Goal: Transaction & Acquisition: Purchase product/service

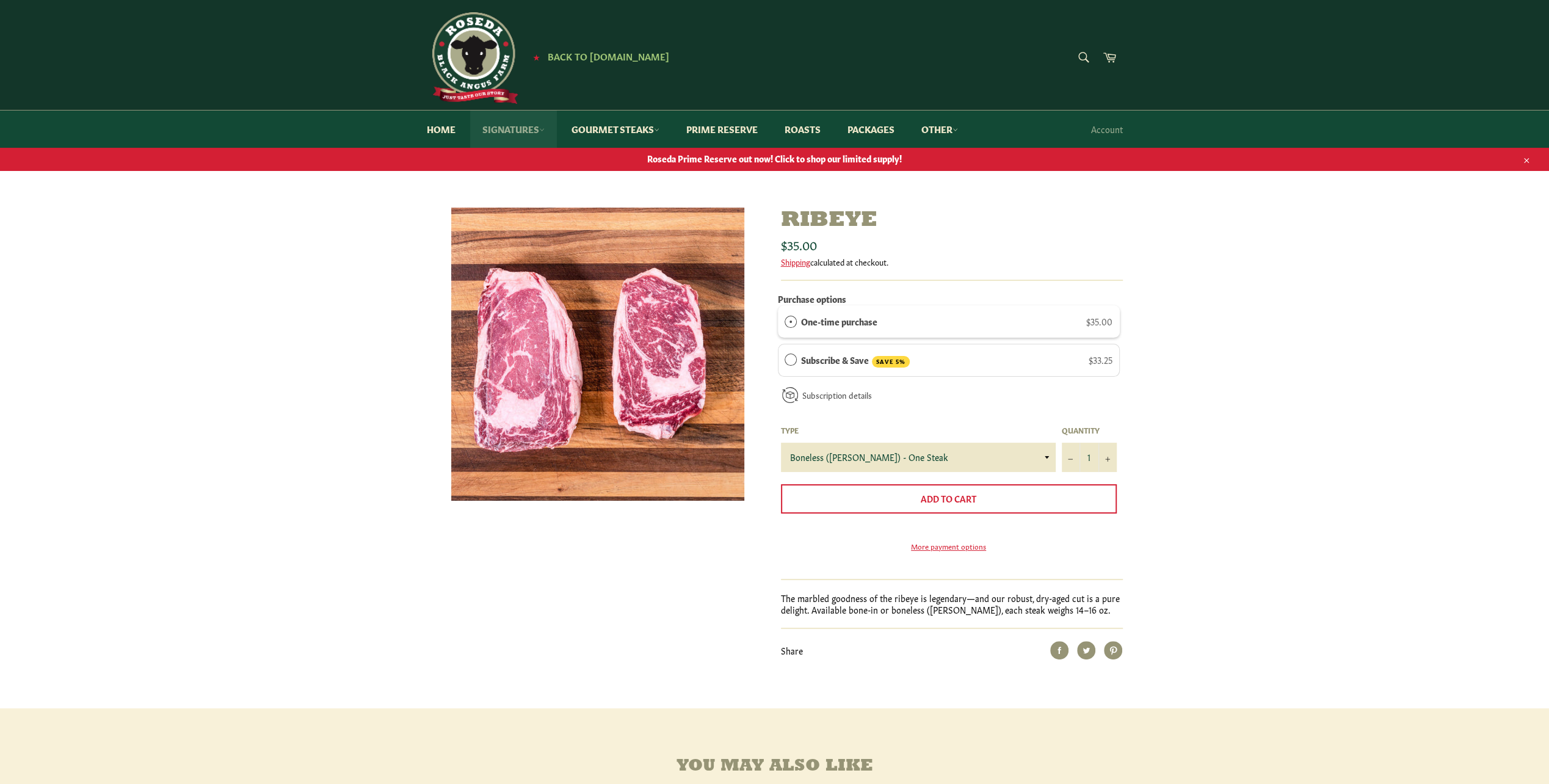
click at [522, 128] on link "Signatures" at bounding box center [513, 129] width 87 height 38
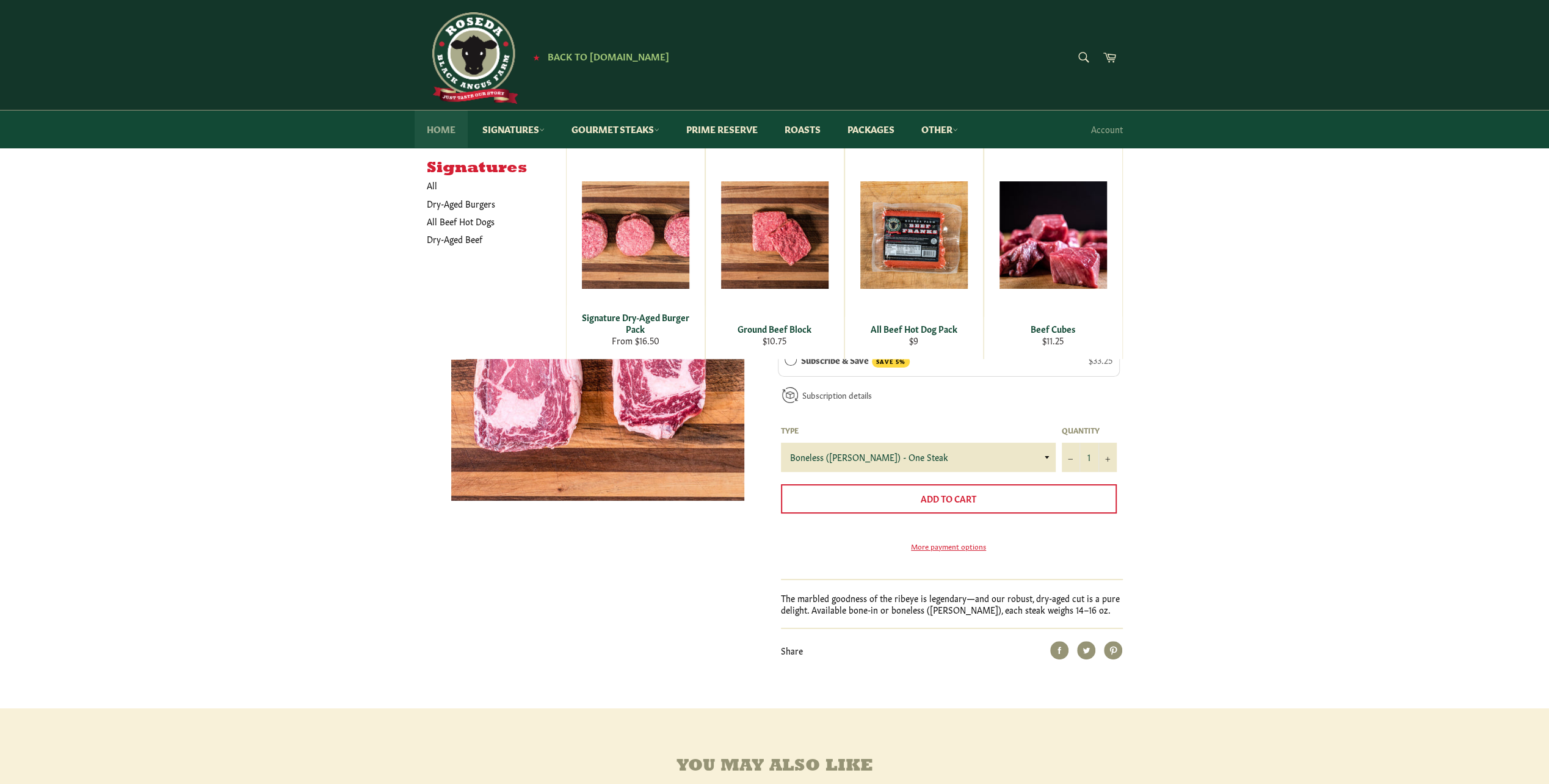
click at [437, 127] on link "Home" at bounding box center [441, 129] width 53 height 38
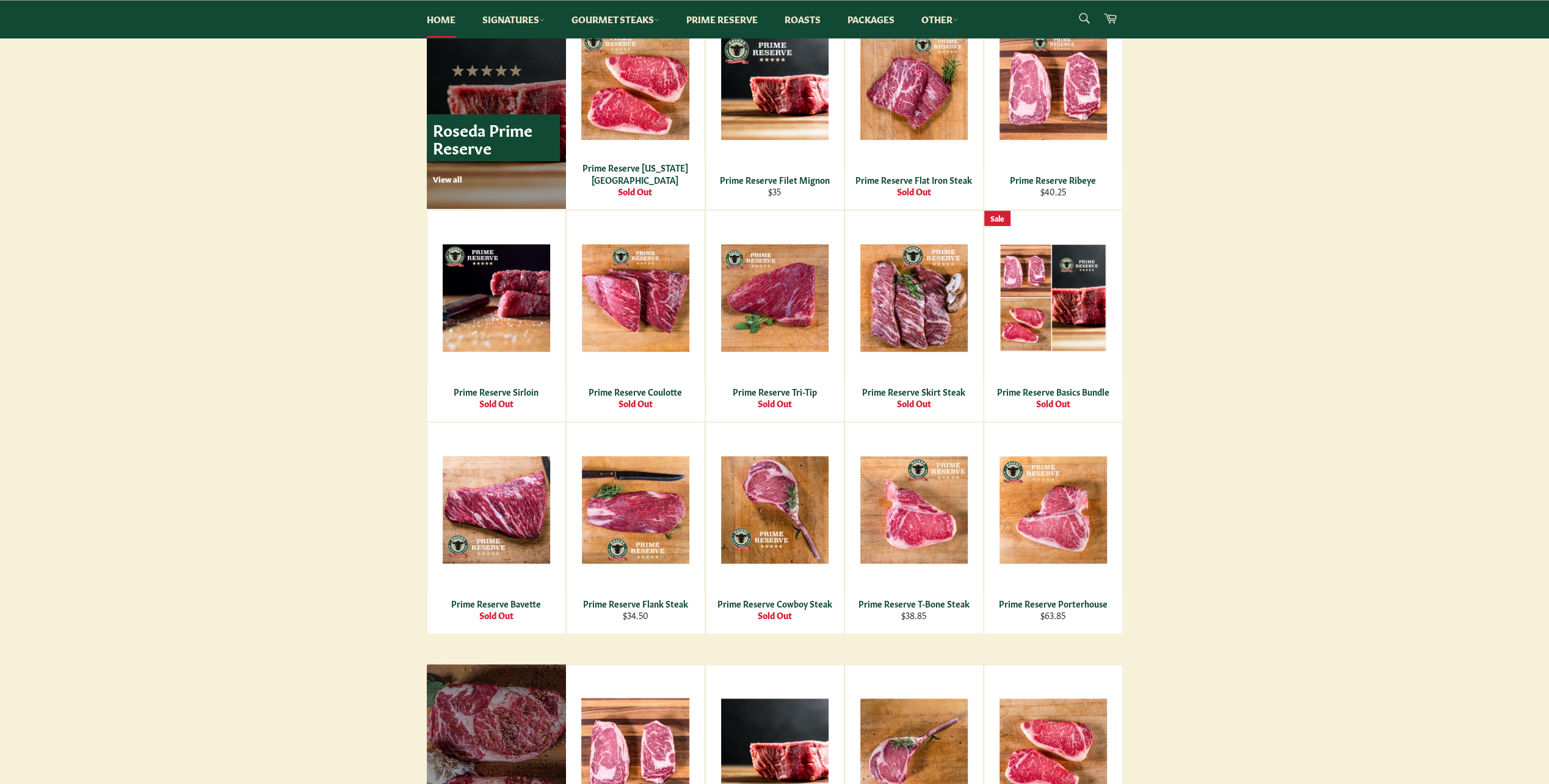
scroll to position [977, 0]
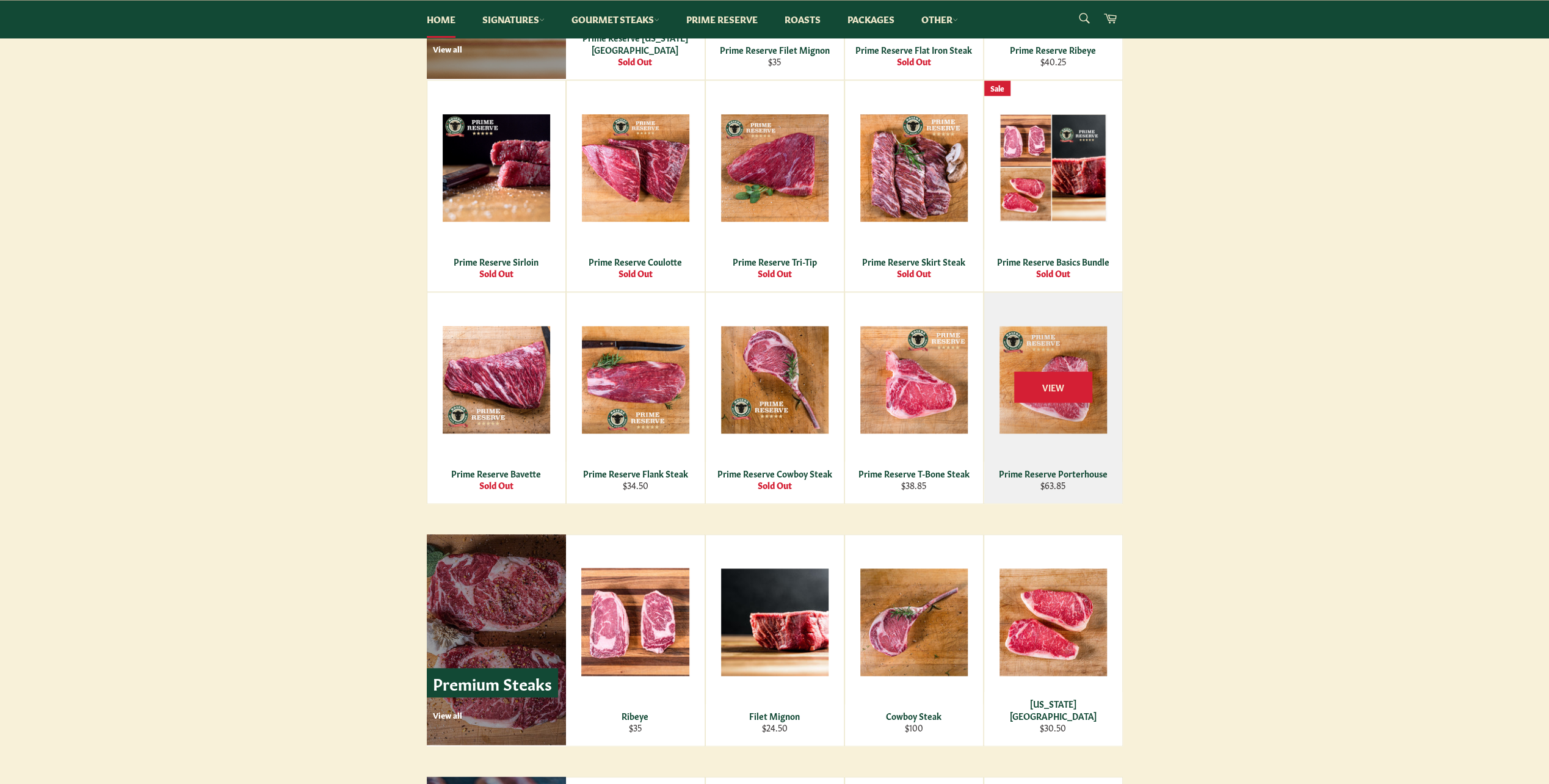
click at [1044, 474] on div "Prime Reserve Porterhouse" at bounding box center [1052, 473] width 122 height 11
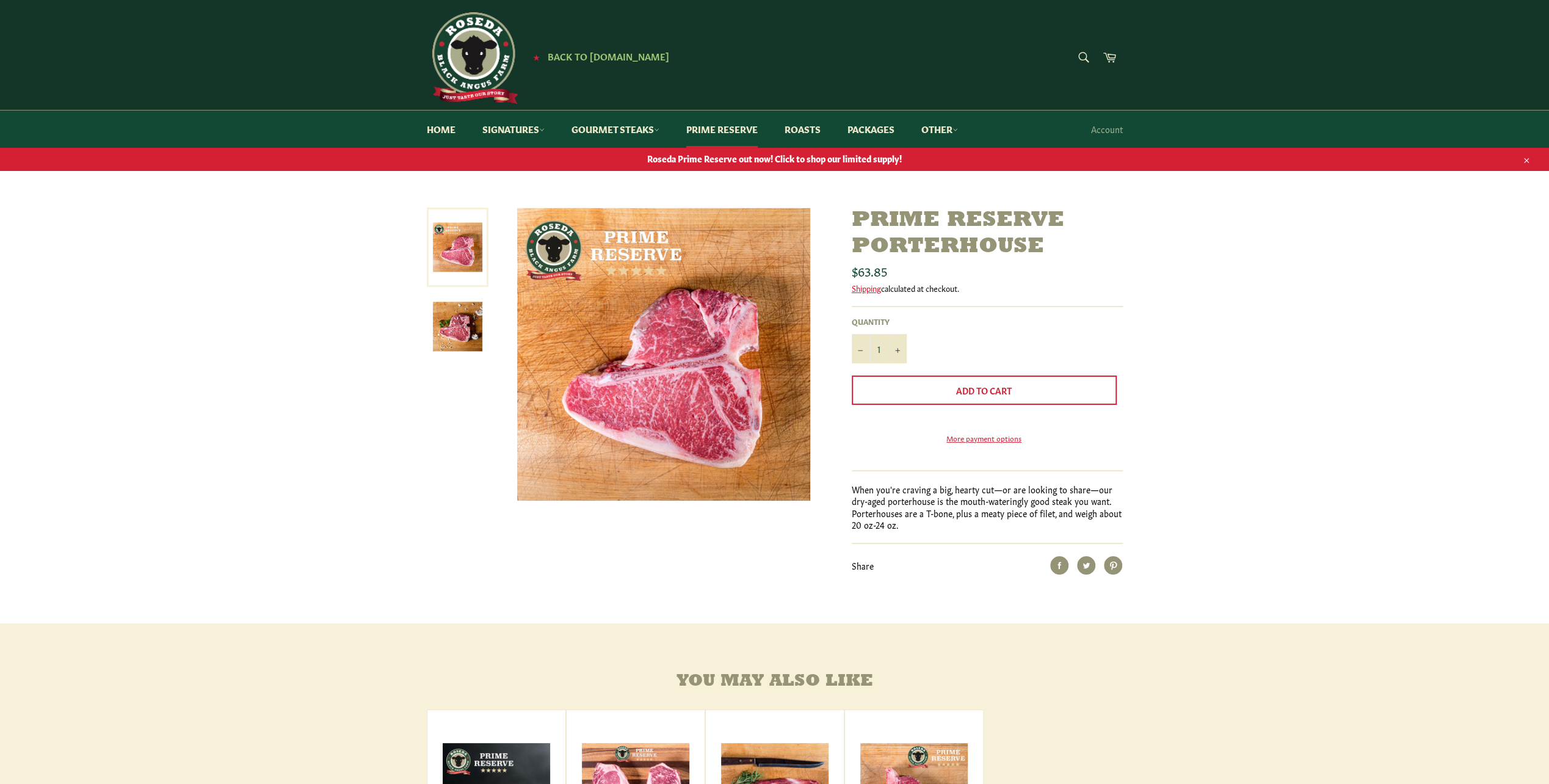
click at [692, 375] on img at bounding box center [664, 354] width 293 height 293
